Goal: Contribute content: Contribute content

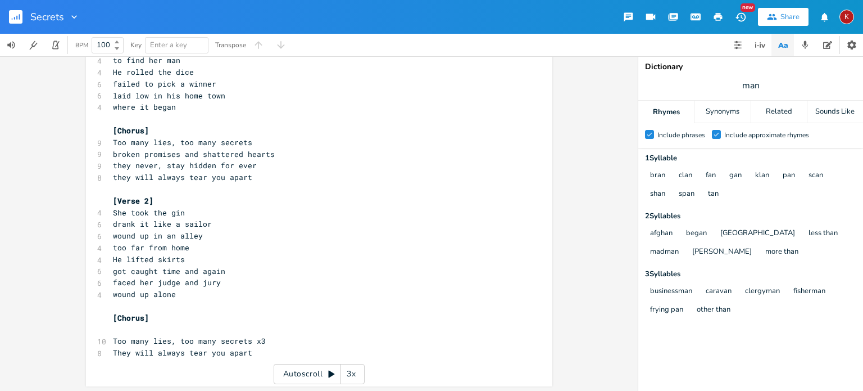
scroll to position [77, 0]
click at [4, 16] on div "Secrets" at bounding box center [40, 17] width 80 height 34
click at [15, 22] on rect "button" at bounding box center [15, 16] width 13 height 13
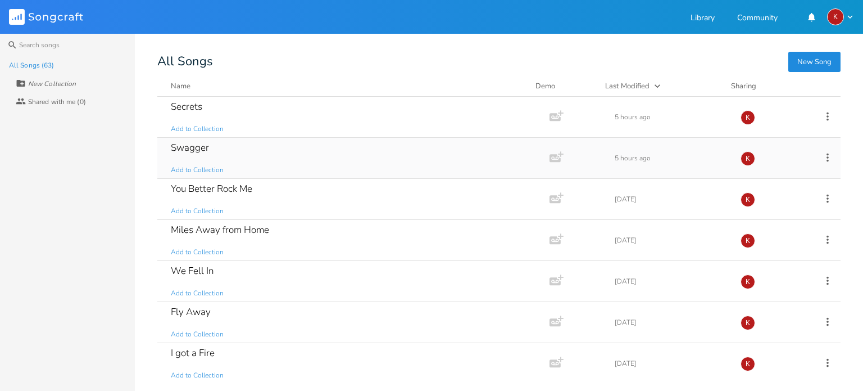
click at [262, 150] on div "Swagger Add to Collection" at bounding box center [351, 158] width 361 height 40
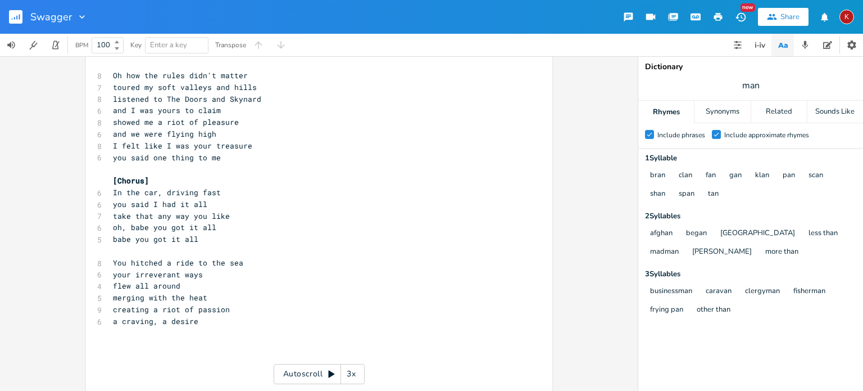
scroll to position [139, 0]
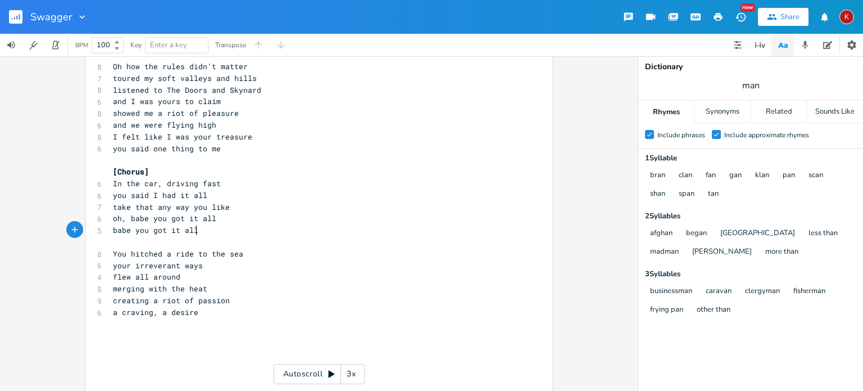
click at [248, 228] on pre "babe you got it all" at bounding box center [314, 230] width 406 height 12
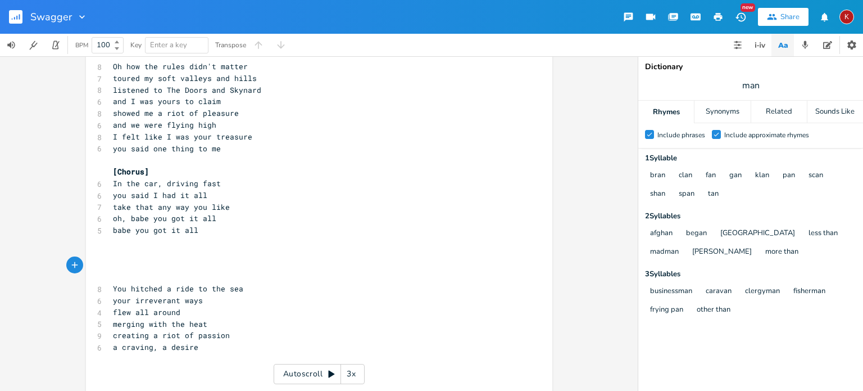
click at [13, 20] on rect "button" at bounding box center [15, 16] width 13 height 13
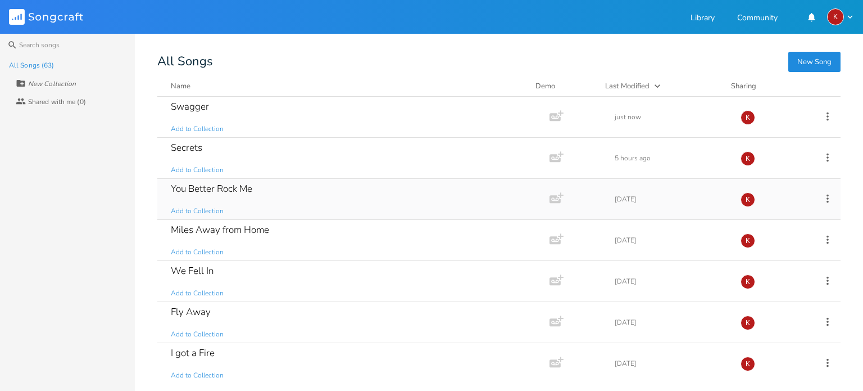
click at [367, 193] on div "You Better Rock Me Add to Collection" at bounding box center [351, 199] width 361 height 40
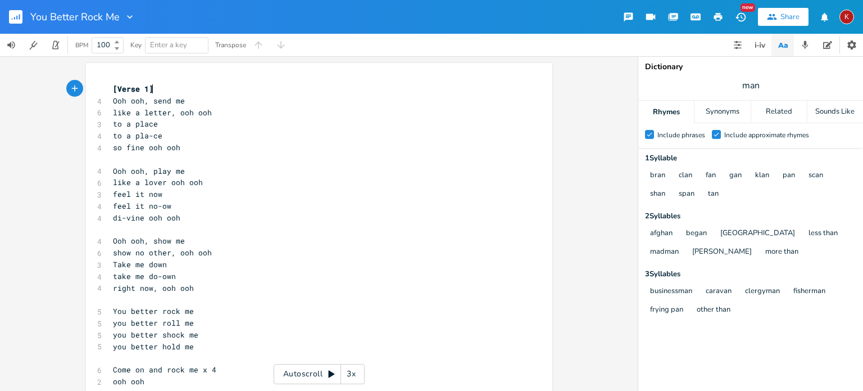
type textarea "​"
drag, startPoint x: 367, startPoint y: 193, endPoint x: 312, endPoint y: 103, distance: 105.9
type textarea "​"
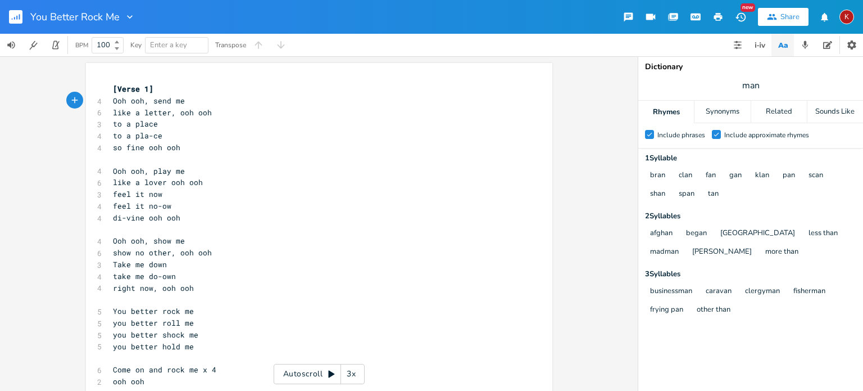
click at [312, 103] on pre "Ooh ooh, send me" at bounding box center [314, 101] width 406 height 12
type textarea "​"
drag, startPoint x: 312, startPoint y: 103, endPoint x: 506, endPoint y: 85, distance: 194.1
click at [506, 85] on pre "[Verse 1]" at bounding box center [314, 89] width 406 height 12
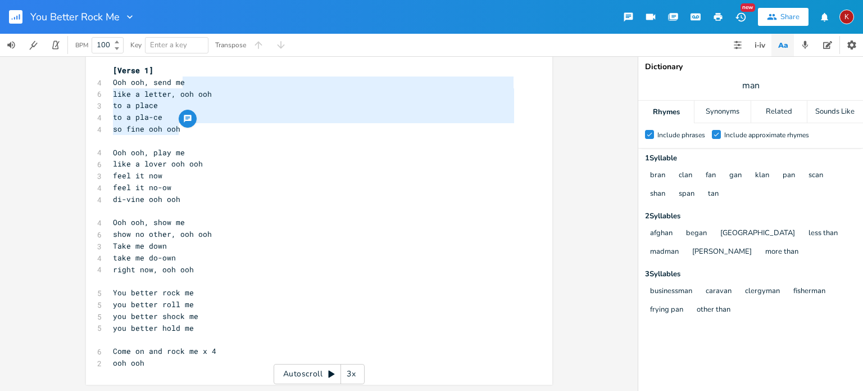
type textarea "to a pla-ce so fine ooh ooh"
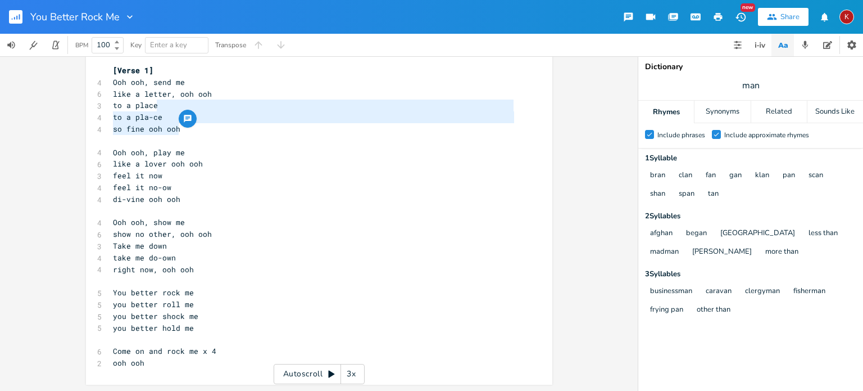
drag, startPoint x: 429, startPoint y: 126, endPoint x: 514, endPoint y: 101, distance: 89.2
click at [514, 101] on div "x [Verse 1] 4 Ooh ooh, send me 6 like a letter, ooh ooh 3 to a place 4 to a pla…" at bounding box center [328, 216] width 434 height 308
click at [514, 103] on div "x [Verse 1] 4 Ooh ooh, send me 6 like a letter, ooh ooh 3 to a place 4 to a pla…" at bounding box center [328, 216] width 434 height 308
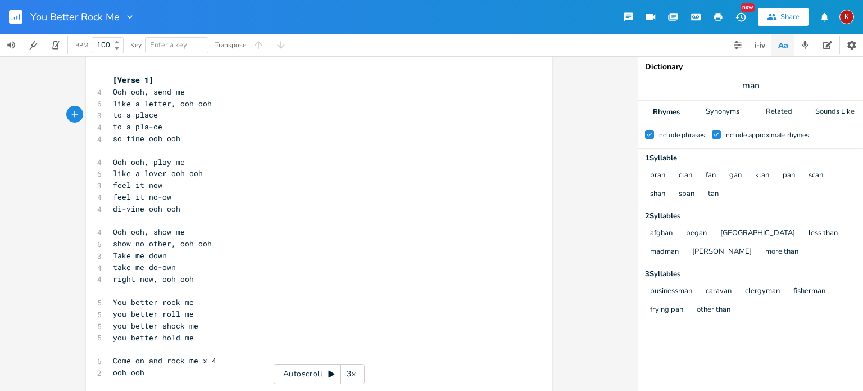
scroll to position [0, 0]
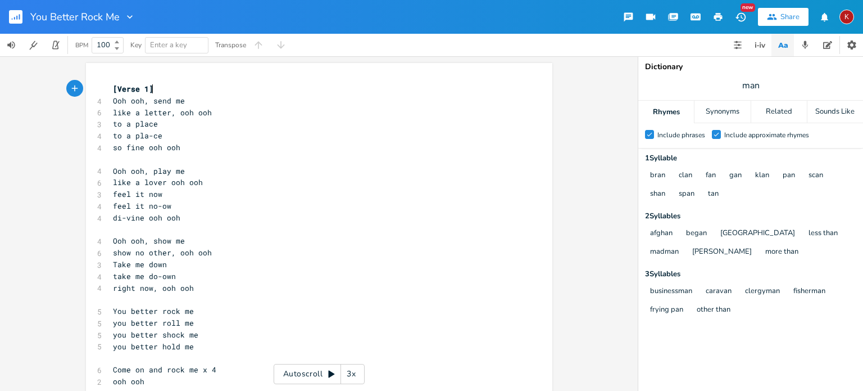
click at [515, 90] on div "x [Verse 1] 4 Ooh ooh, send me 6 like a letter, ooh ooh 3 to a place 4 to a pla…" at bounding box center [328, 235] width 434 height 308
